Goal: Task Accomplishment & Management: Manage account settings

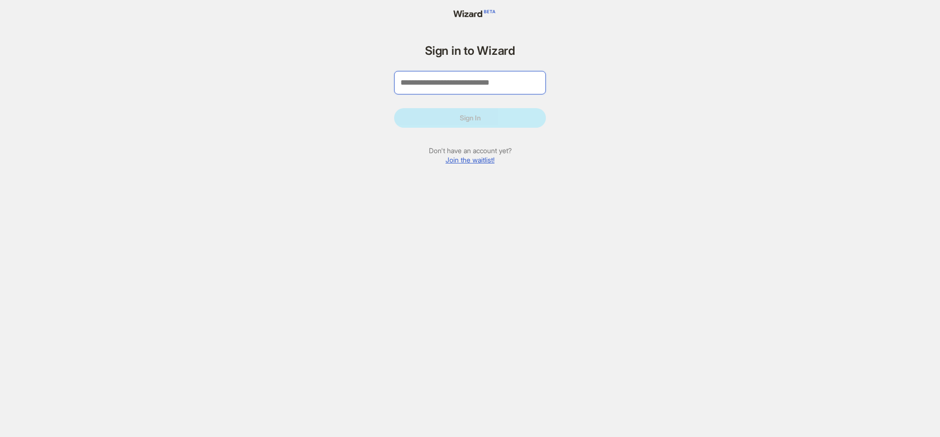
click at [483, 77] on input "tel" at bounding box center [470, 82] width 152 height 23
click at [316, 62] on div "Sign in to Wizard Sign In Don't have an account yet? Join the waitlist! Welcome…" at bounding box center [470, 218] width 940 height 437
click at [454, 81] on input "tel" at bounding box center [470, 82] width 152 height 23
type input "**********"
click at [394, 108] on button "Sign In" at bounding box center [470, 118] width 152 height 20
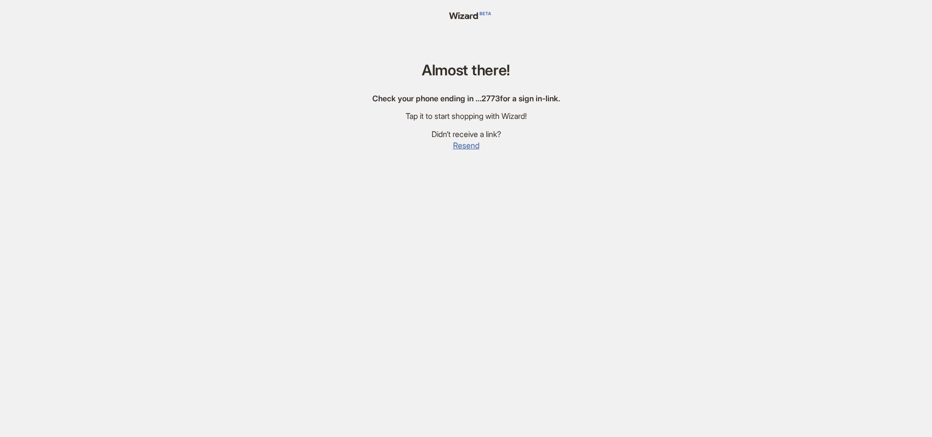
click at [496, 92] on div "Almost there! Check your phone ending in … 2773 for a sign in-link. Tap it to s…" at bounding box center [466, 230] width 211 height 460
